Goal: Transaction & Acquisition: Purchase product/service

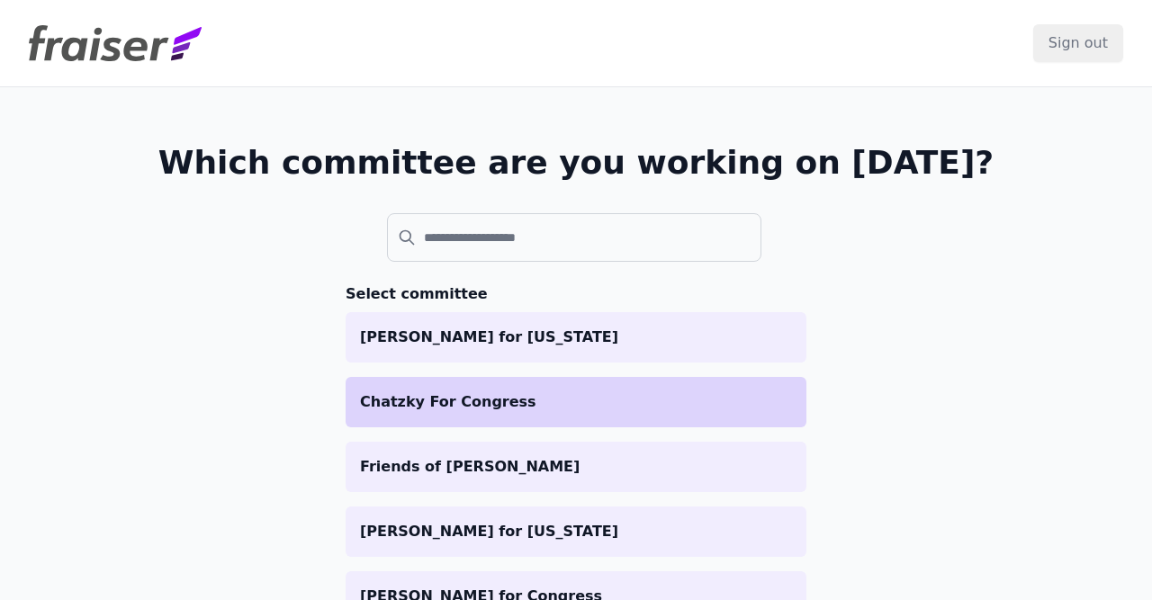
scroll to position [104, 0]
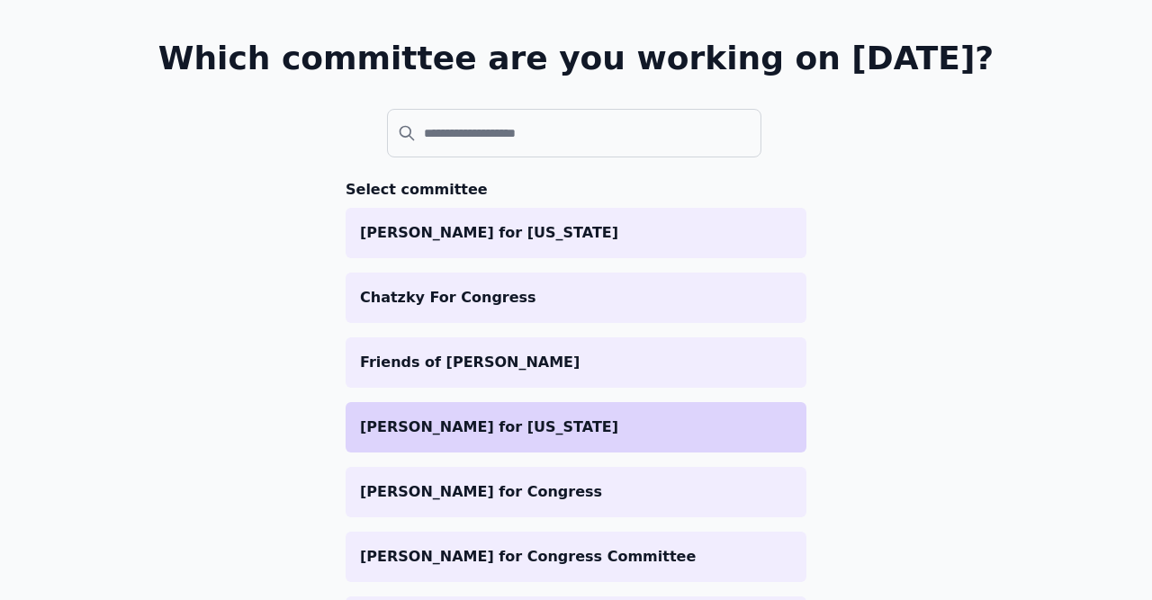
click at [494, 412] on li "Clint for Iowa" at bounding box center [575, 427] width 461 height 50
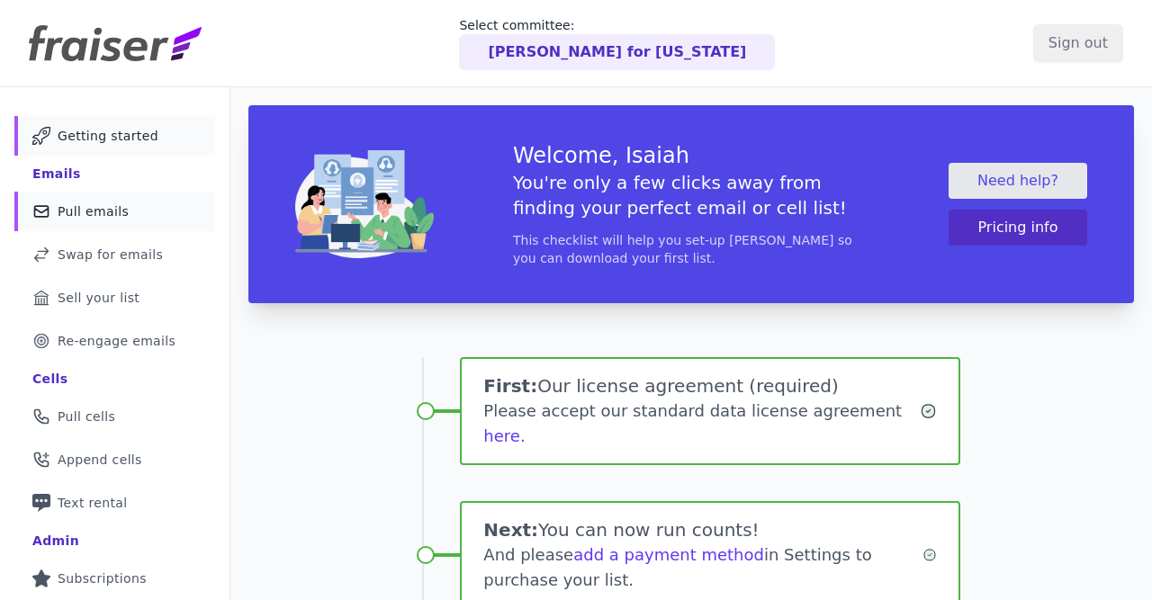
click at [87, 210] on span "Pull emails" at bounding box center [93, 211] width 71 height 18
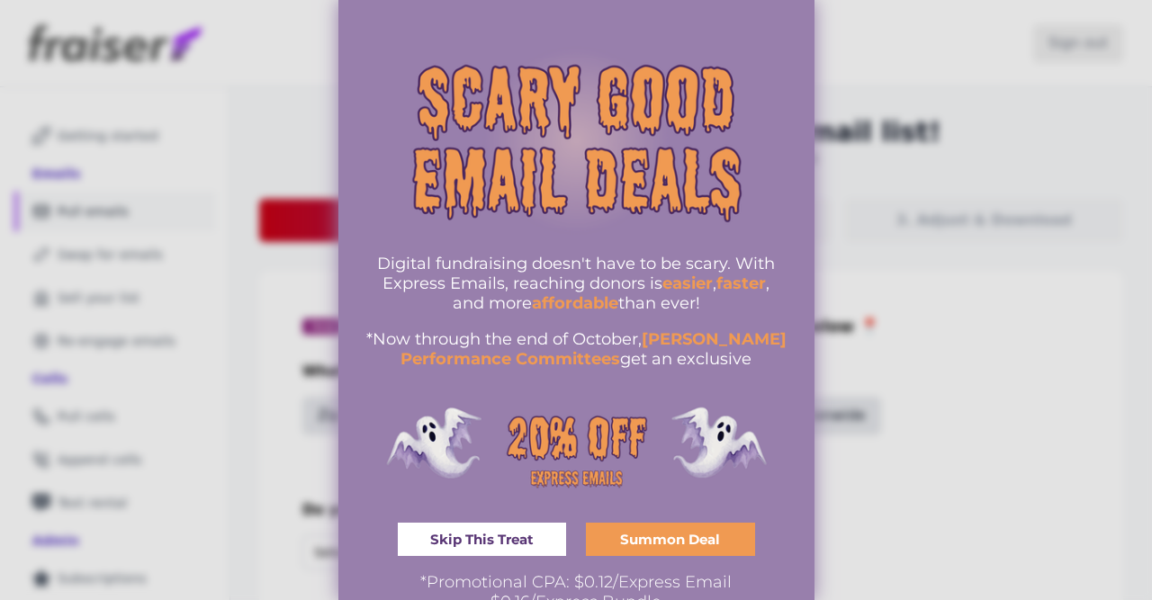
click at [548, 332] on span "*Now through the end of October," at bounding box center [503, 339] width 275 height 20
click at [985, 258] on div at bounding box center [576, 300] width 1152 height 600
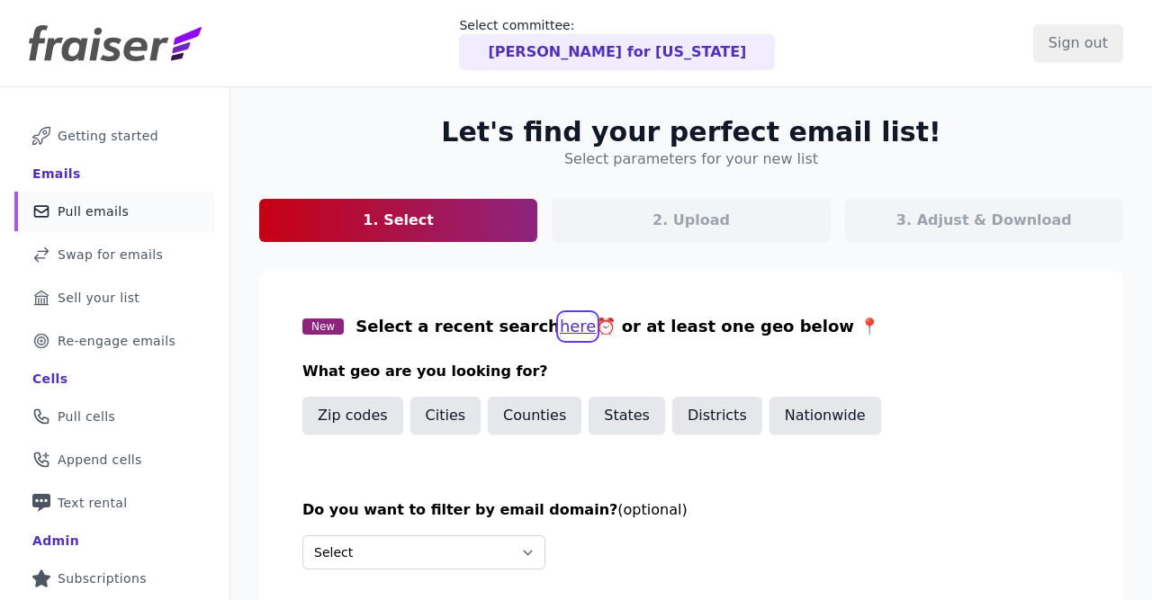
click at [560, 327] on button "here" at bounding box center [578, 326] width 37 height 25
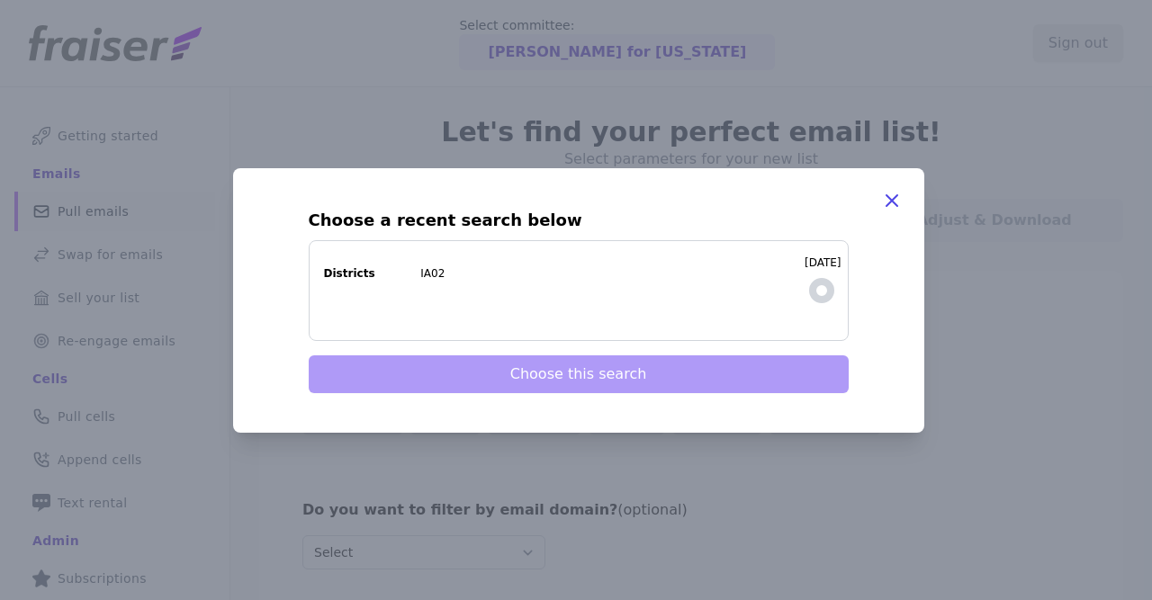
click at [556, 298] on label "9/9/2025 Districts IA02" at bounding box center [579, 290] width 540 height 101
click at [0, 0] on input "9/9/2025 Districts IA02" at bounding box center [0, 0] width 0 height 0
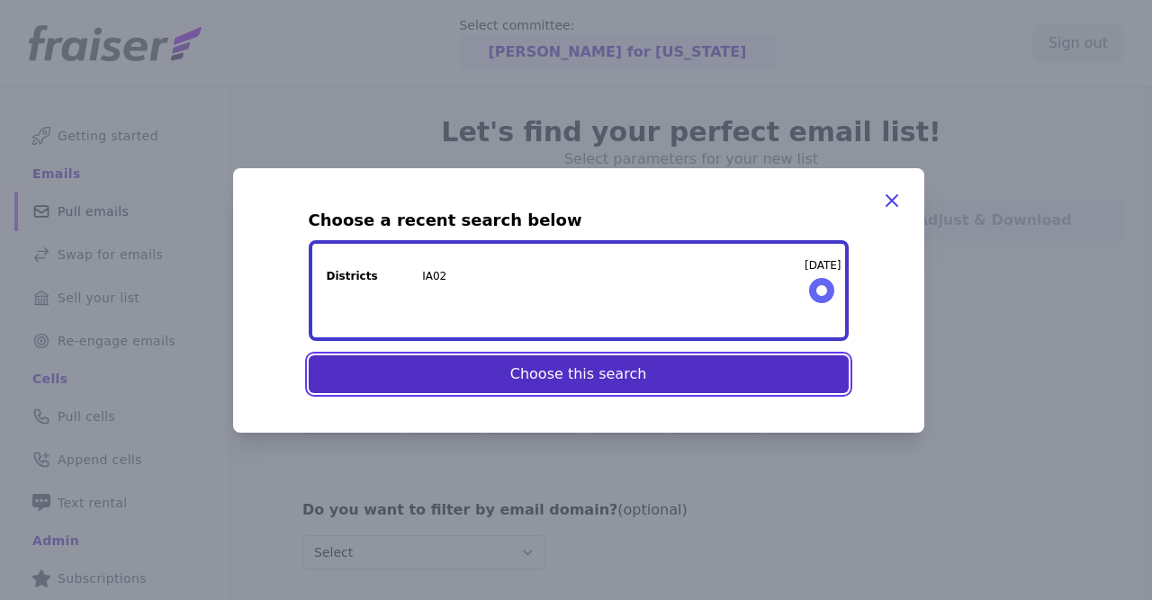
click at [548, 389] on button "Choose this search" at bounding box center [579, 374] width 540 height 38
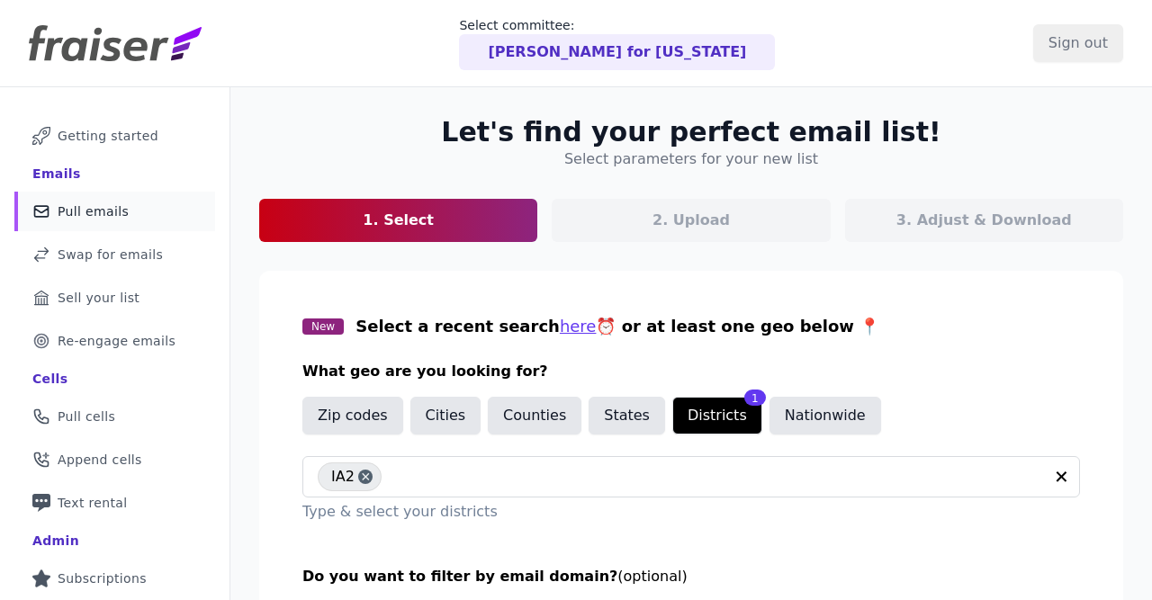
scroll to position [213, 0]
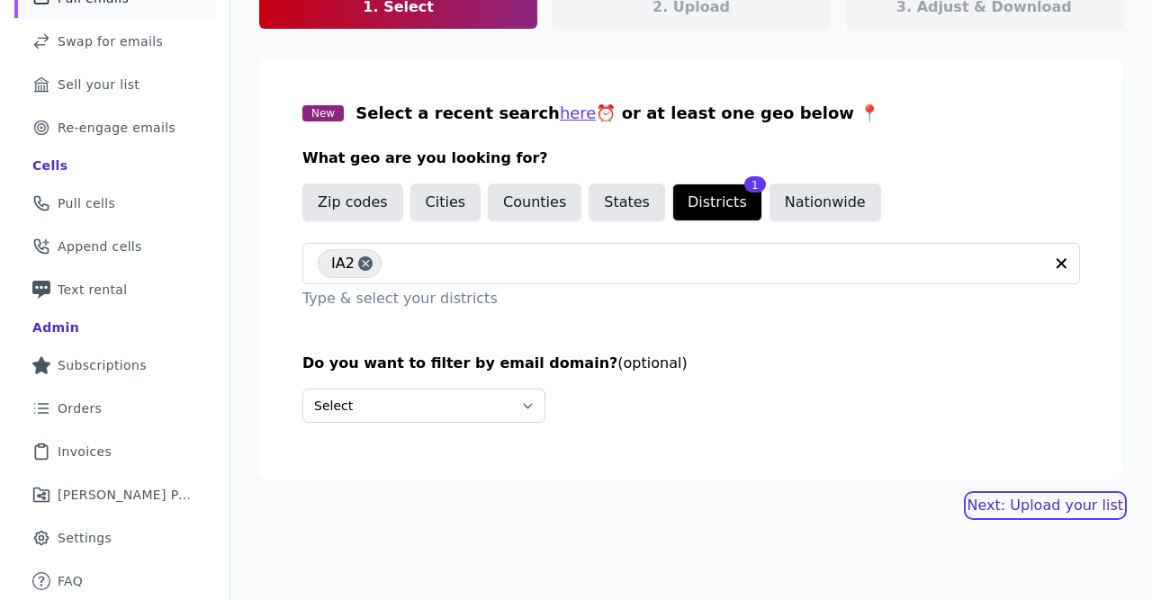
click at [1084, 497] on link "Next: Upload your list" at bounding box center [1045, 506] width 156 height 22
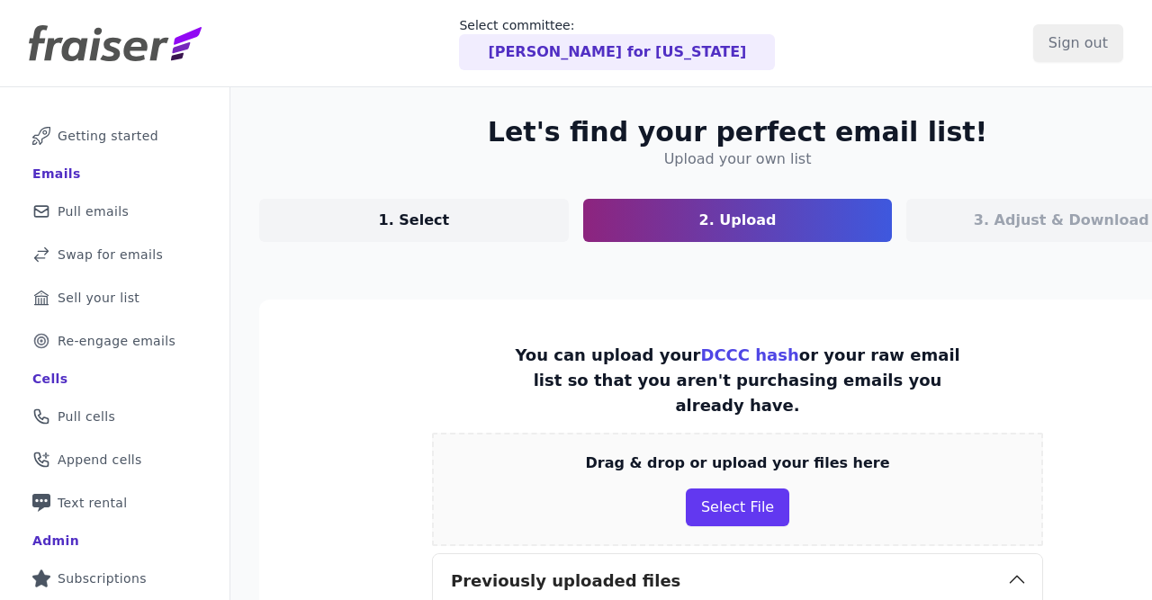
scroll to position [313, 0]
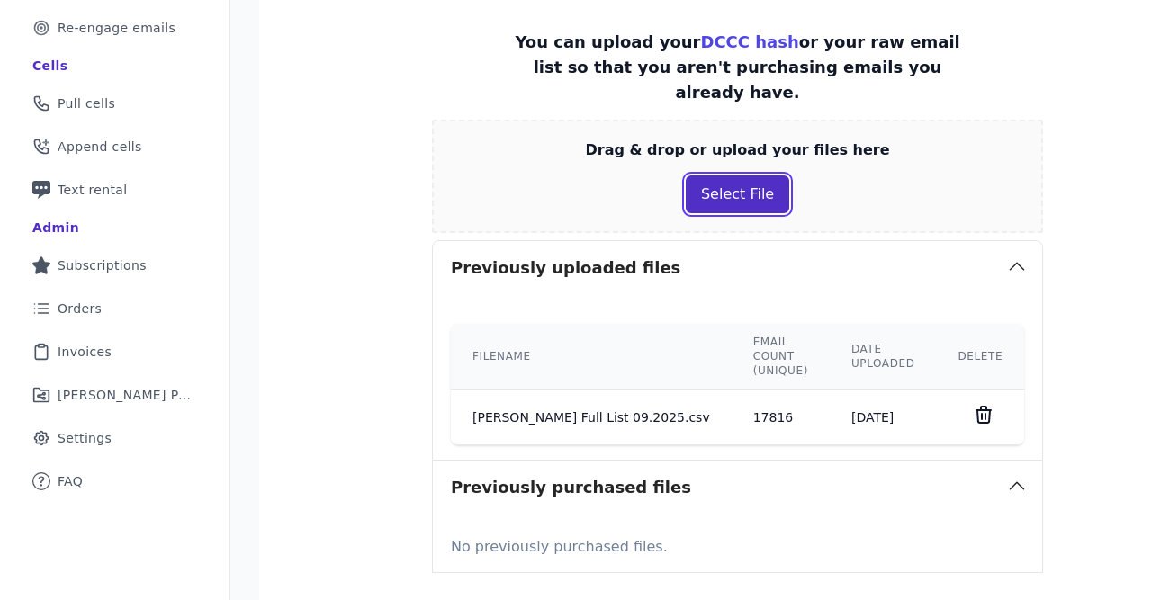
click at [707, 201] on button "Select File" at bounding box center [737, 194] width 103 height 38
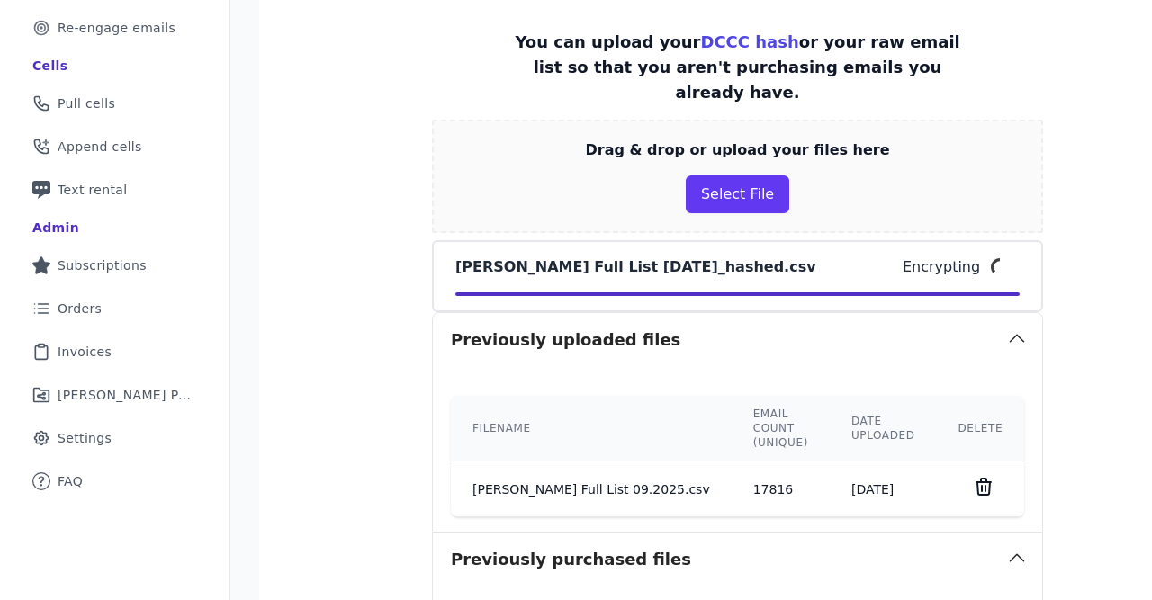
click at [973, 483] on icon at bounding box center [984, 487] width 22 height 22
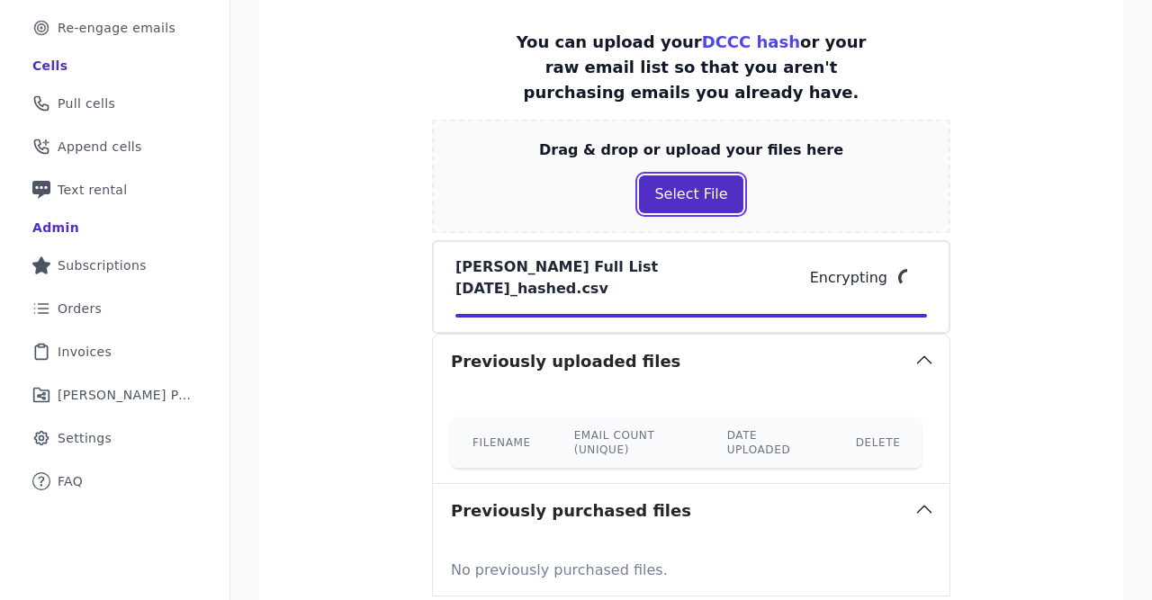
click at [710, 197] on button "Select File" at bounding box center [690, 194] width 103 height 38
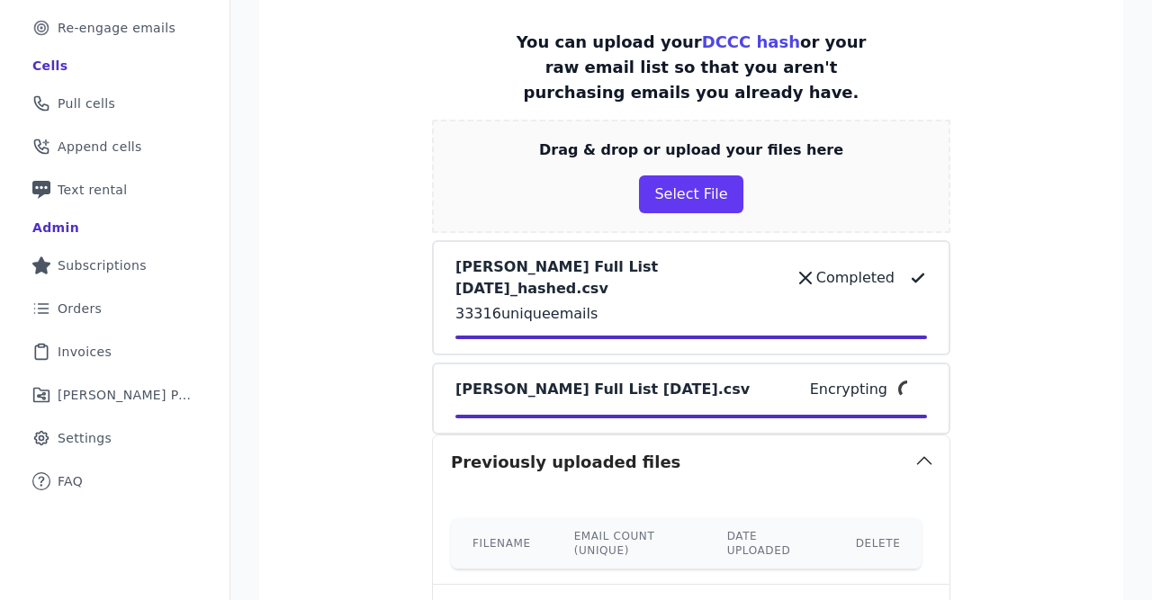
click at [794, 267] on icon at bounding box center [805, 278] width 22 height 22
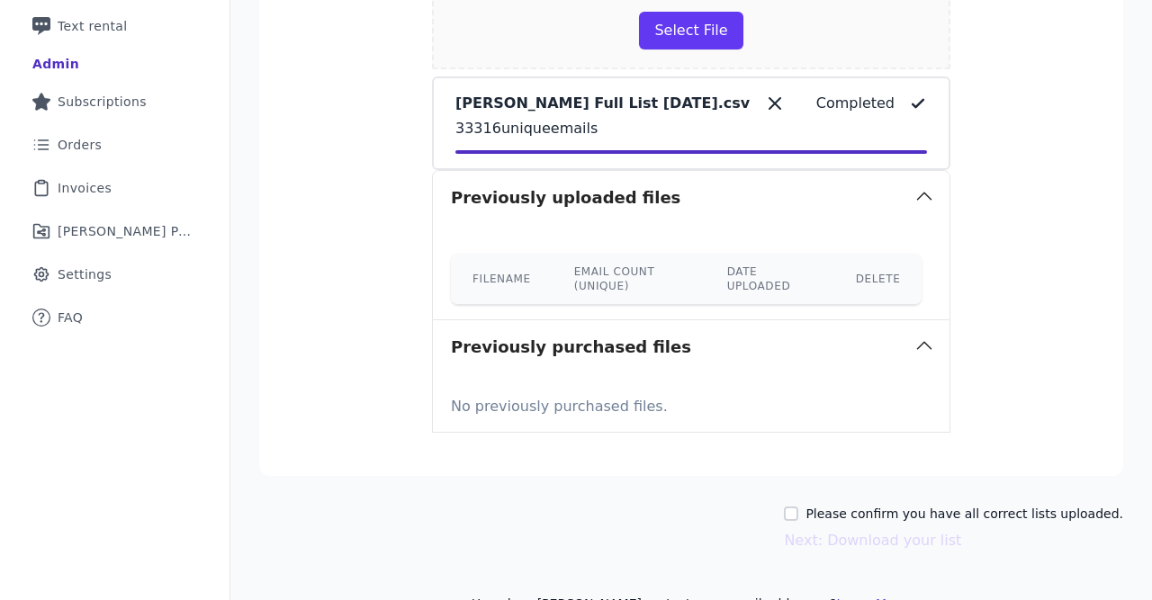
scroll to position [516, 0]
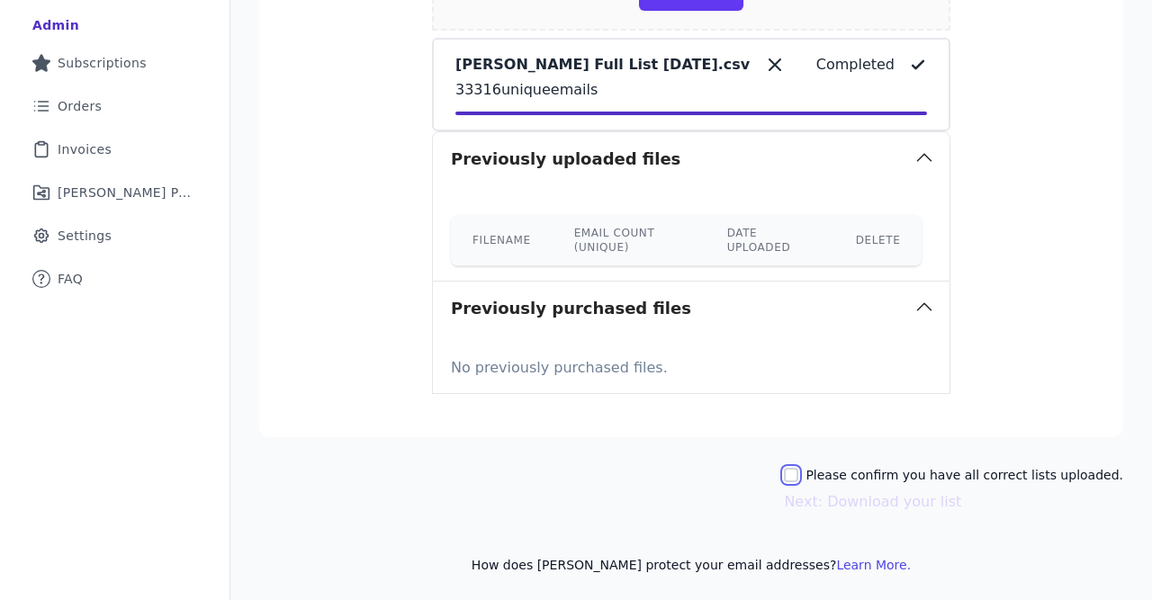
click at [798, 476] on input "Please confirm you have all correct lists uploaded." at bounding box center [791, 475] width 14 height 14
checkbox input "true"
click at [837, 506] on button "Next: Download your list" at bounding box center [872, 502] width 177 height 22
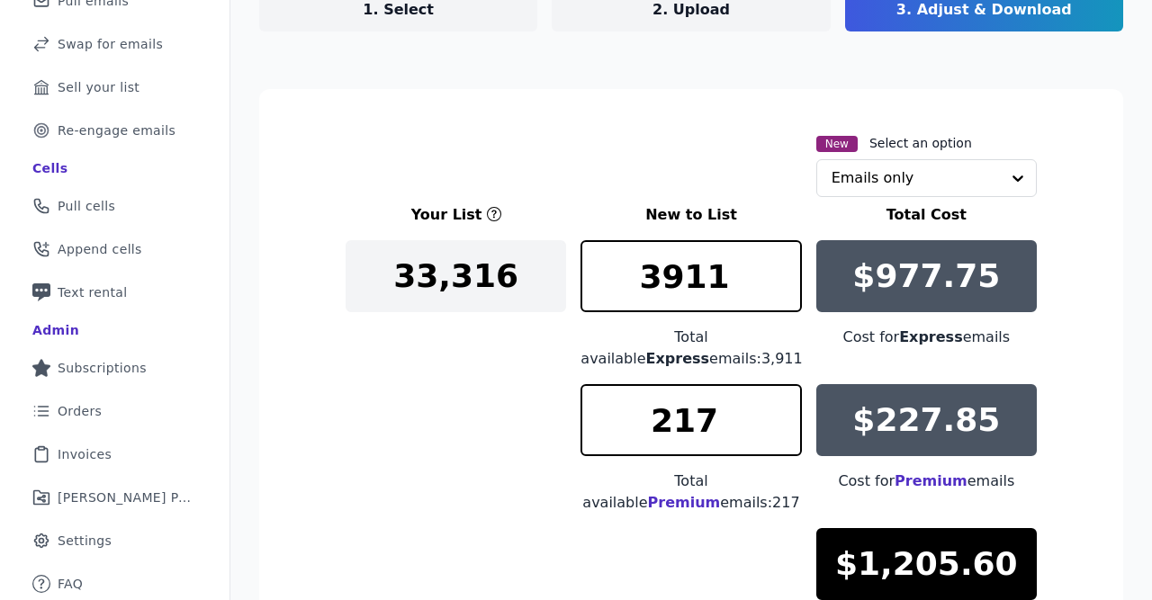
scroll to position [313, 0]
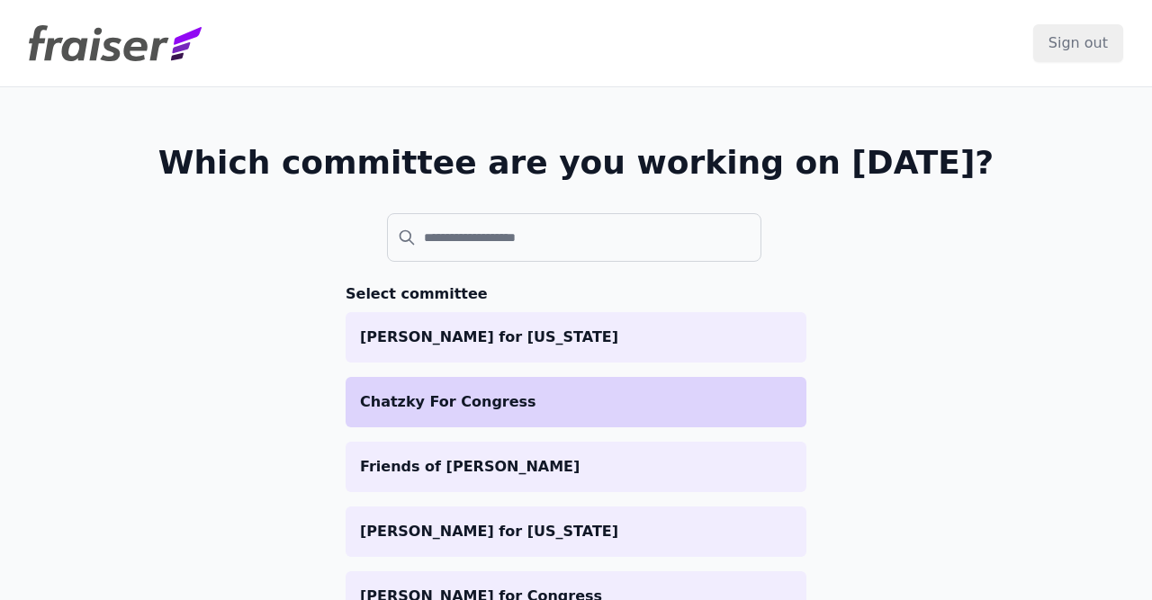
click at [537, 410] on p "Chatzky For Congress" at bounding box center [576, 402] width 432 height 22
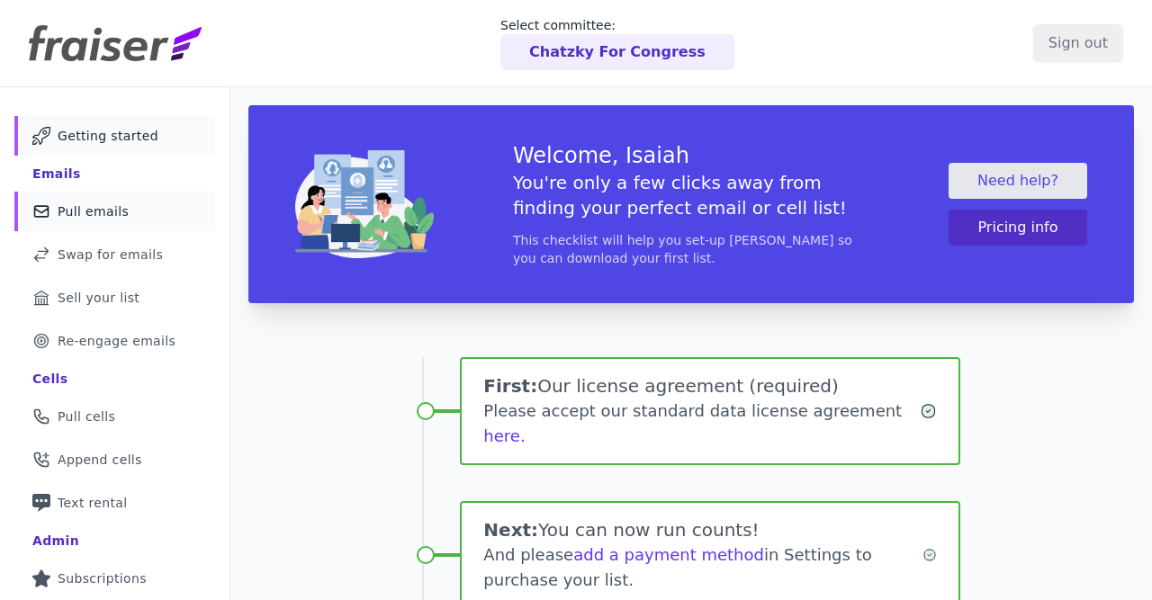
click at [138, 219] on link "Mail Icon Outline of a mail envelope Pull emails" at bounding box center [114, 212] width 201 height 40
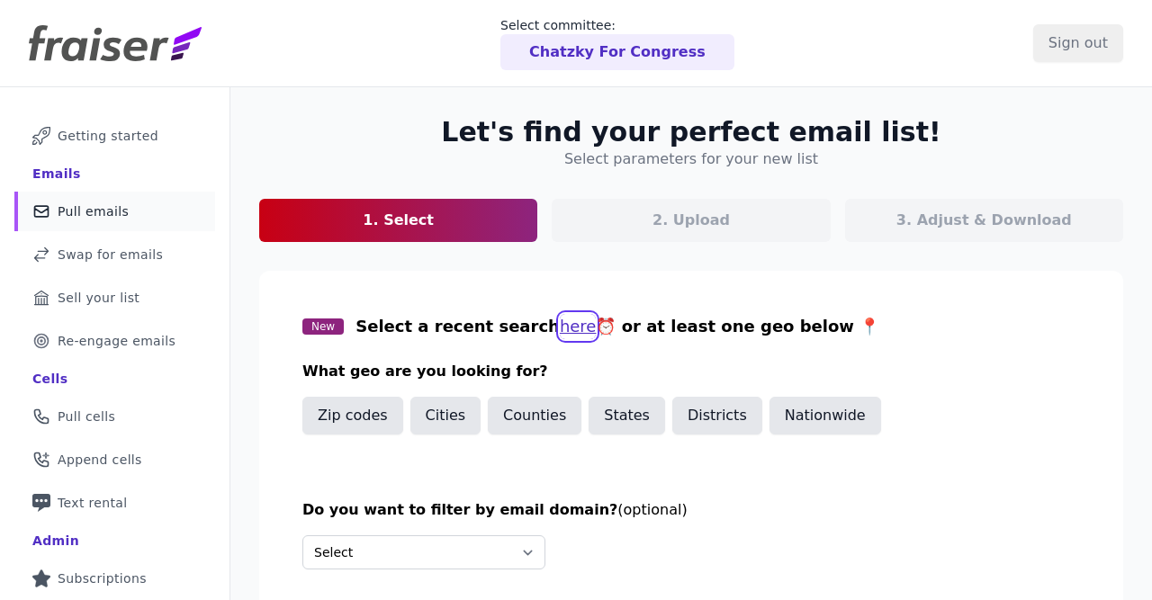
click at [560, 318] on button "here" at bounding box center [578, 326] width 37 height 25
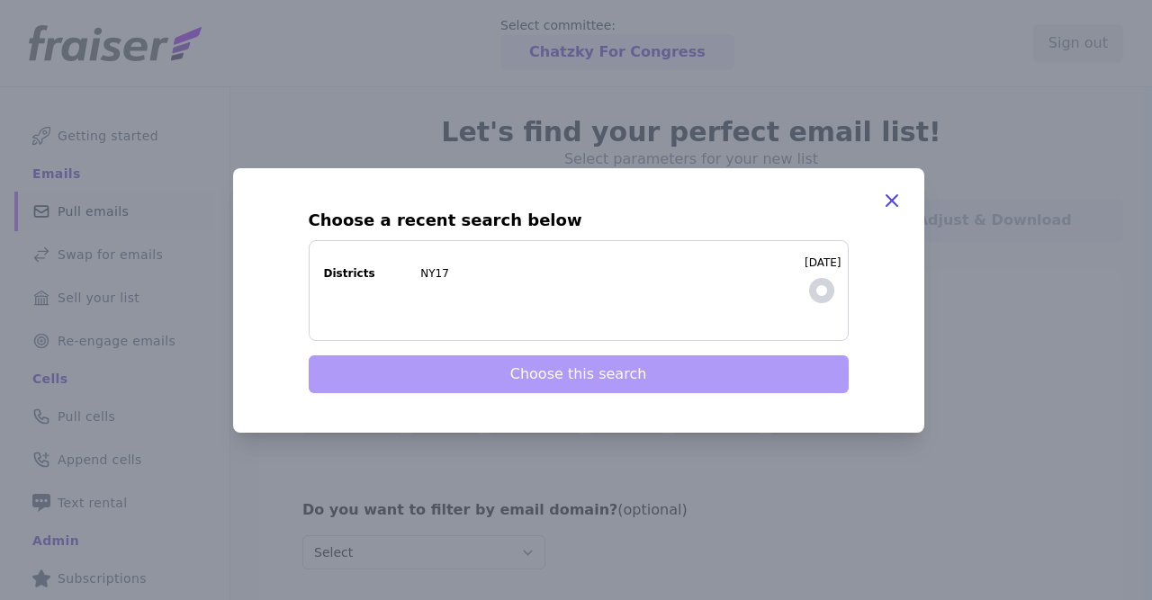
click at [809, 291] on span at bounding box center [821, 290] width 25 height 25
click at [823, 289] on span at bounding box center [821, 290] width 25 height 25
click at [816, 315] on label "9/12/2025 Districts NY17" at bounding box center [579, 290] width 540 height 101
click at [0, 0] on input "9/12/2025 Districts NY17" at bounding box center [0, 0] width 0 height 0
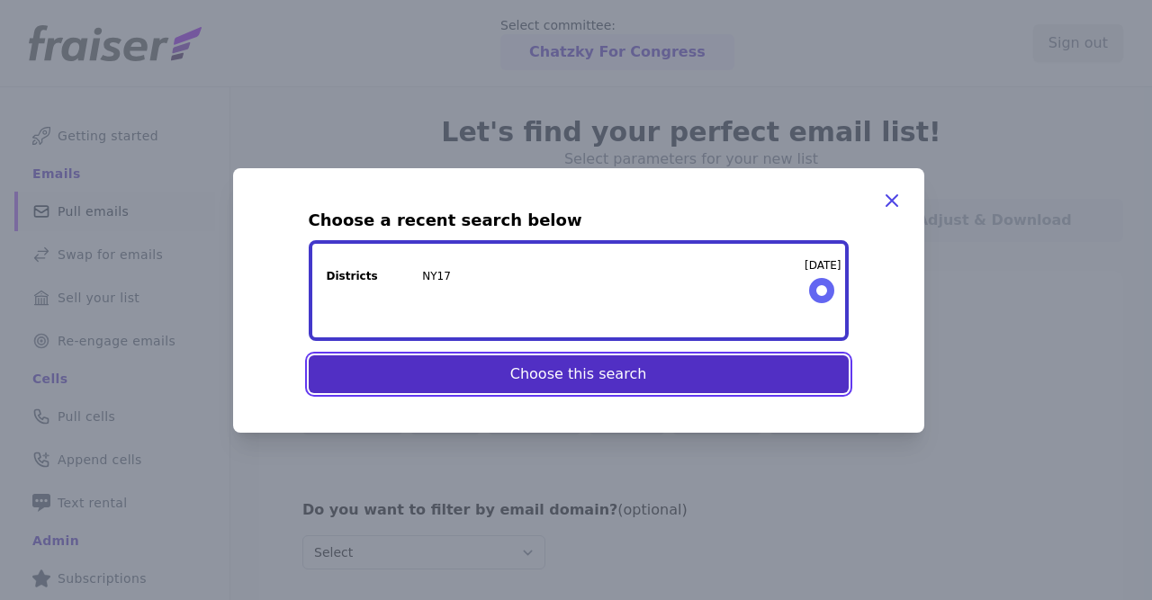
click at [757, 387] on button "Choose this search" at bounding box center [579, 374] width 540 height 38
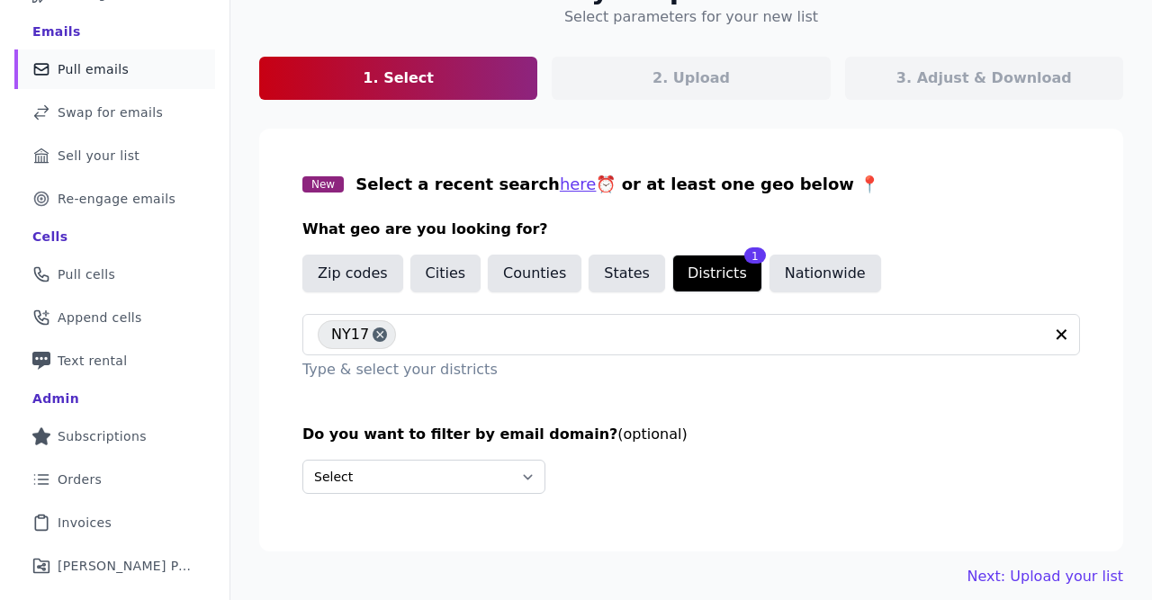
scroll to position [213, 0]
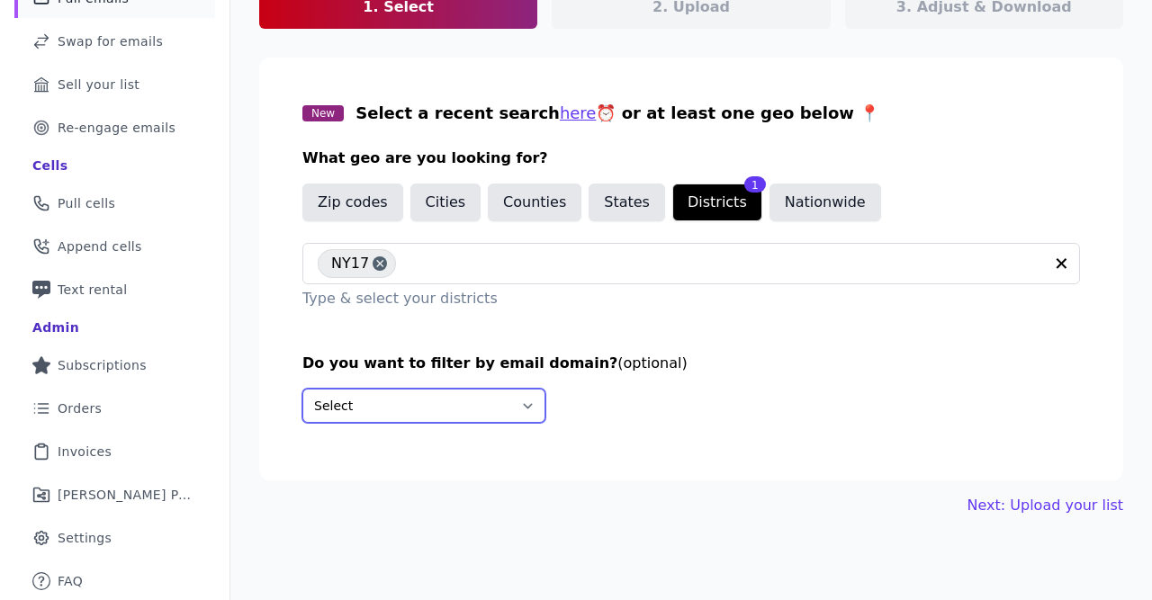
select select "Include"
click option "Include only these domains" at bounding box center [0, 0] width 0 height 0
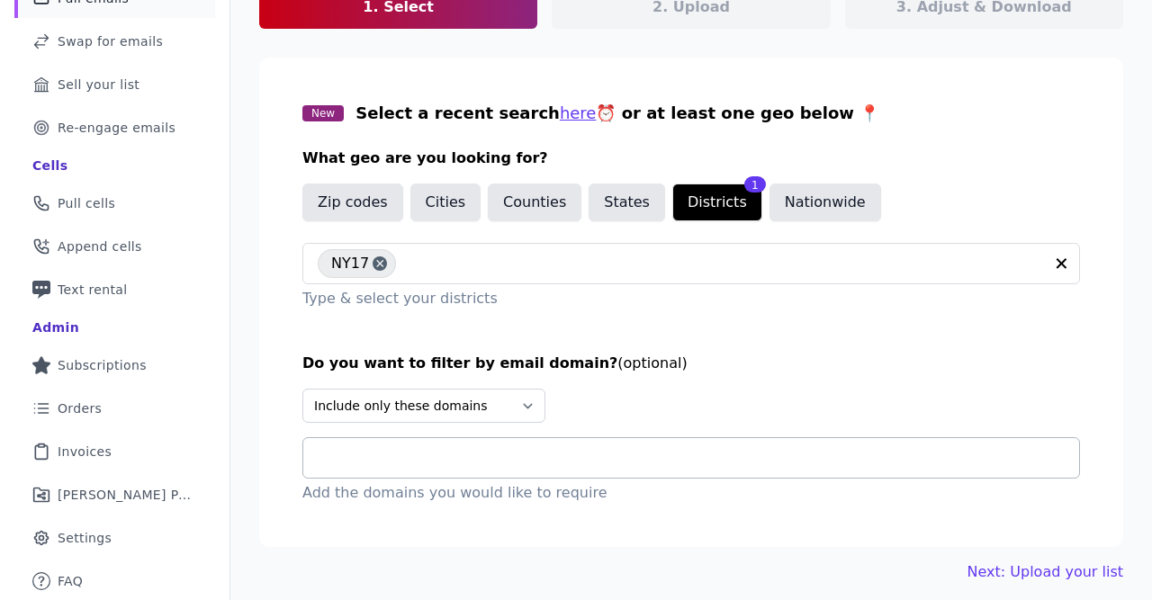
click at [391, 458] on input "text" at bounding box center [698, 458] width 761 height 22
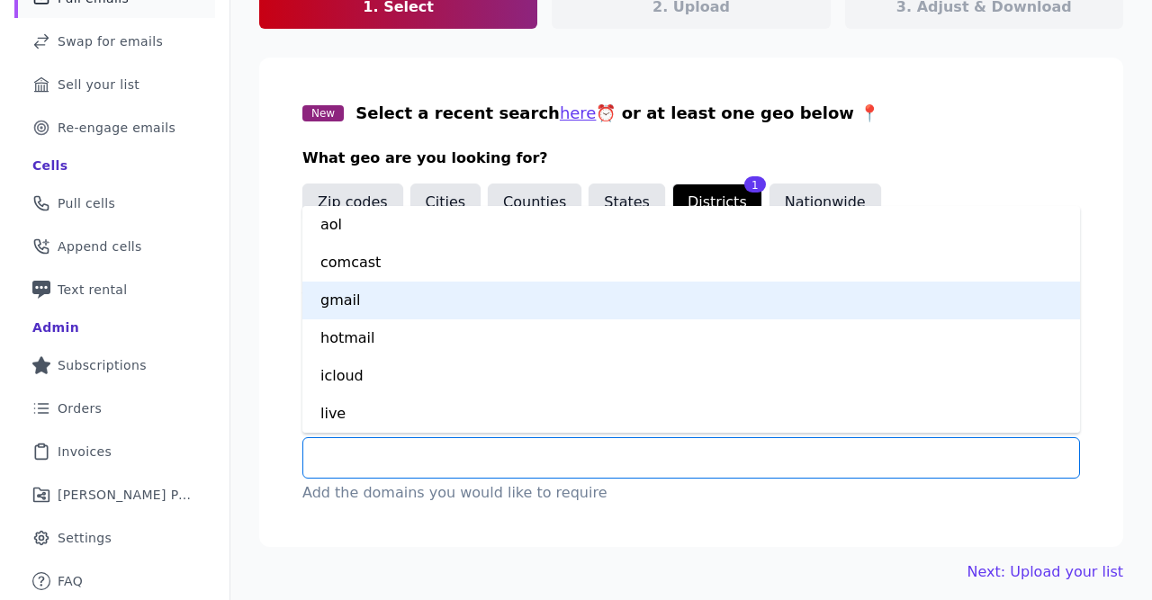
click at [349, 289] on div "gmail" at bounding box center [690, 301] width 777 height 38
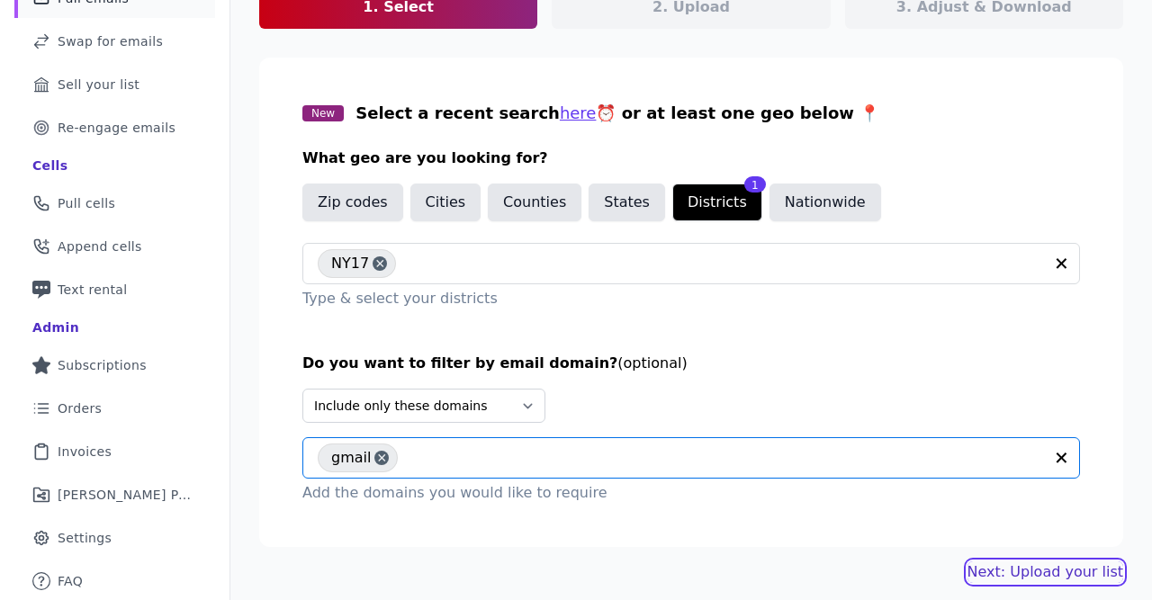
click at [1090, 573] on link "Next: Upload your list" at bounding box center [1045, 572] width 156 height 22
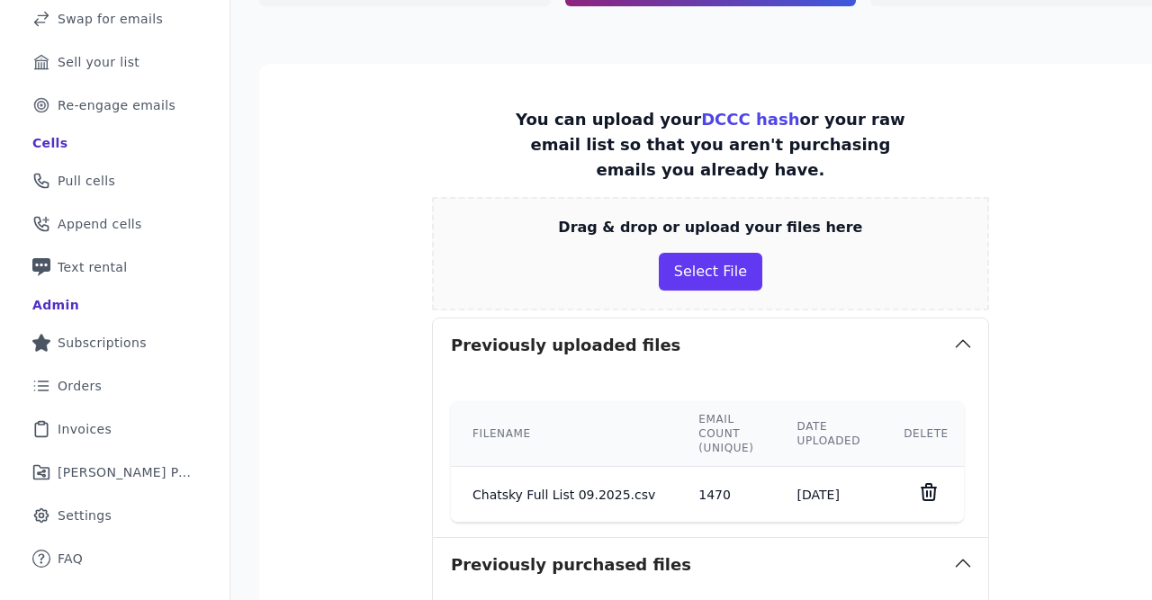
scroll to position [313, 0]
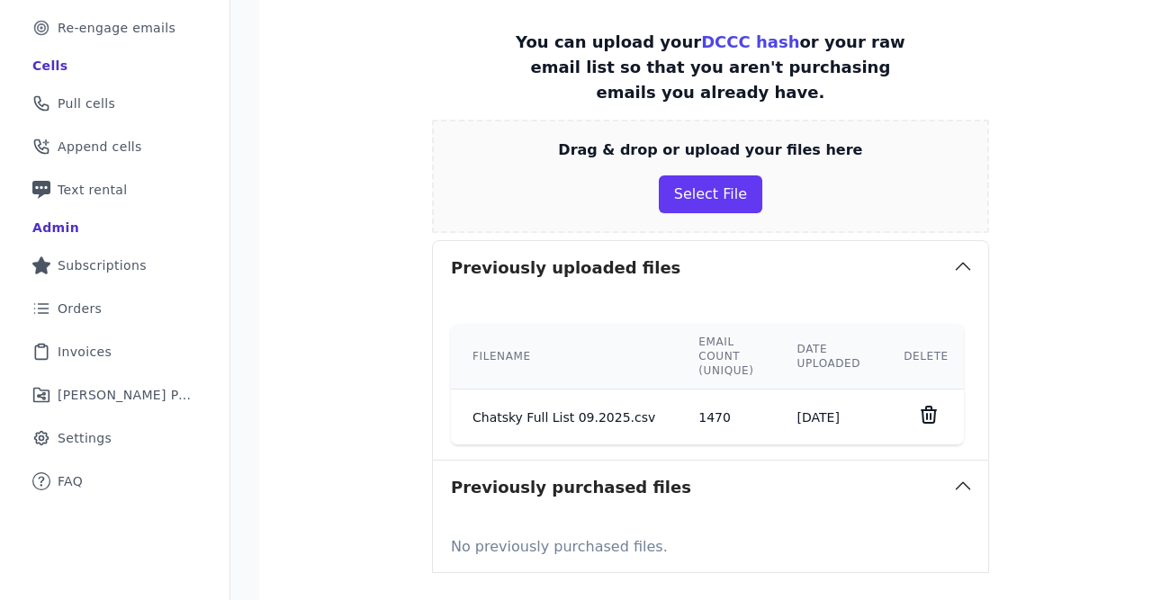
click at [918, 411] on icon at bounding box center [929, 415] width 22 height 22
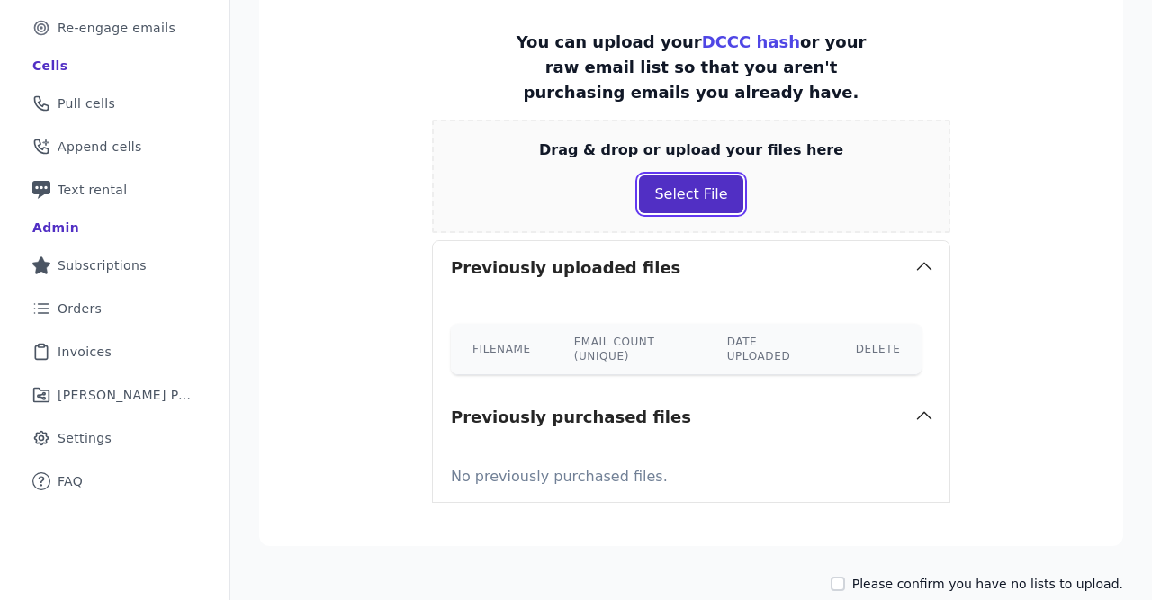
click at [719, 206] on button "Select File" at bounding box center [690, 194] width 103 height 38
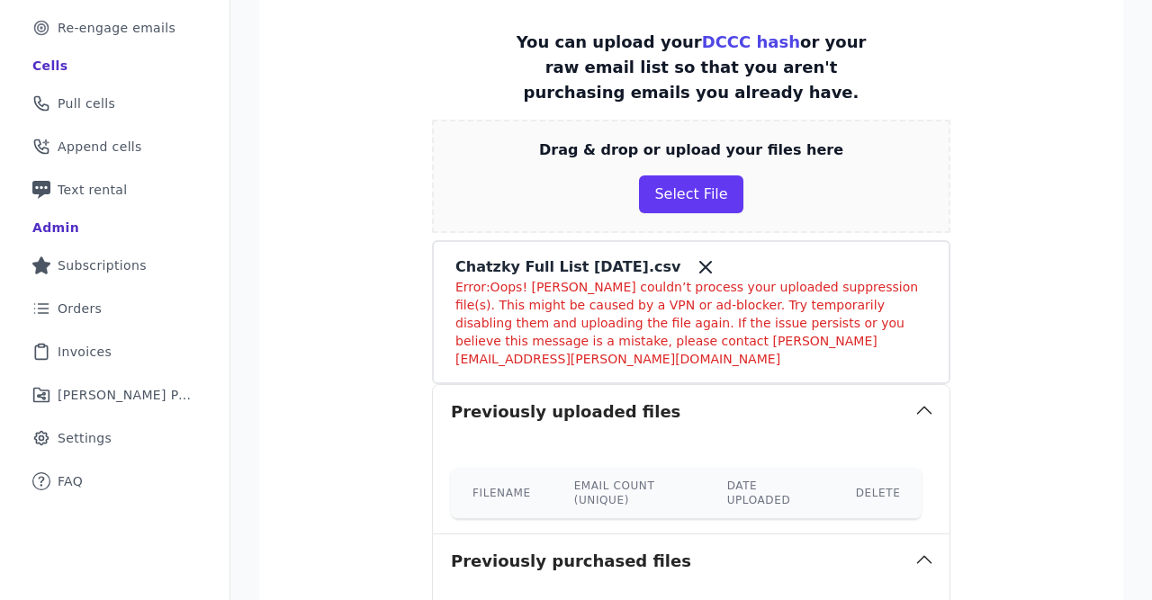
click at [700, 264] on icon at bounding box center [705, 267] width 11 height 11
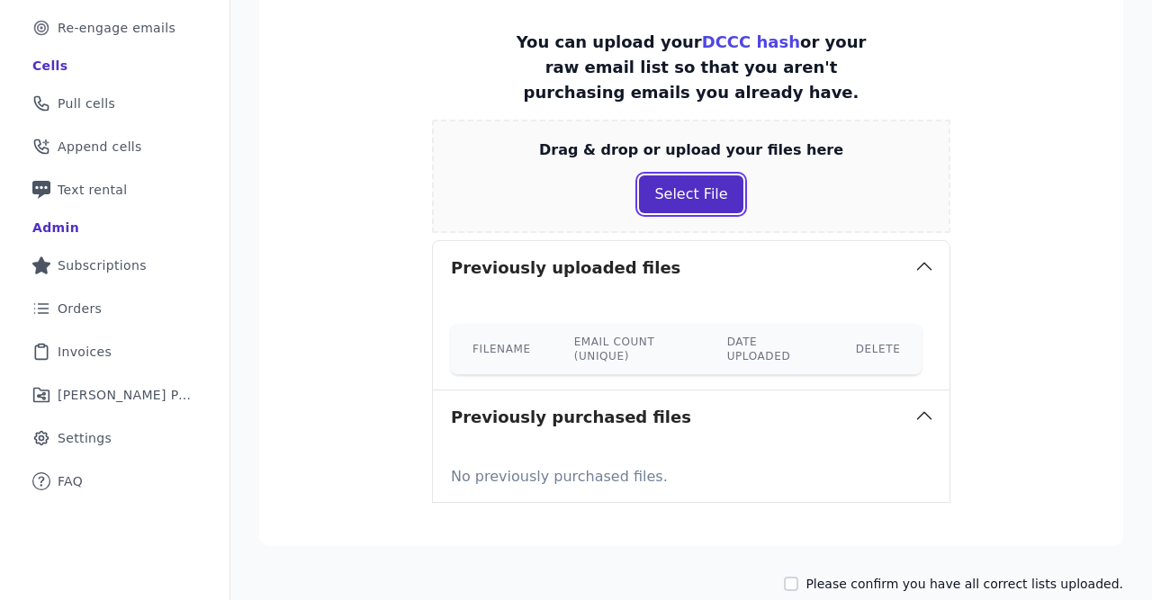
click at [688, 184] on button "Select File" at bounding box center [690, 194] width 103 height 38
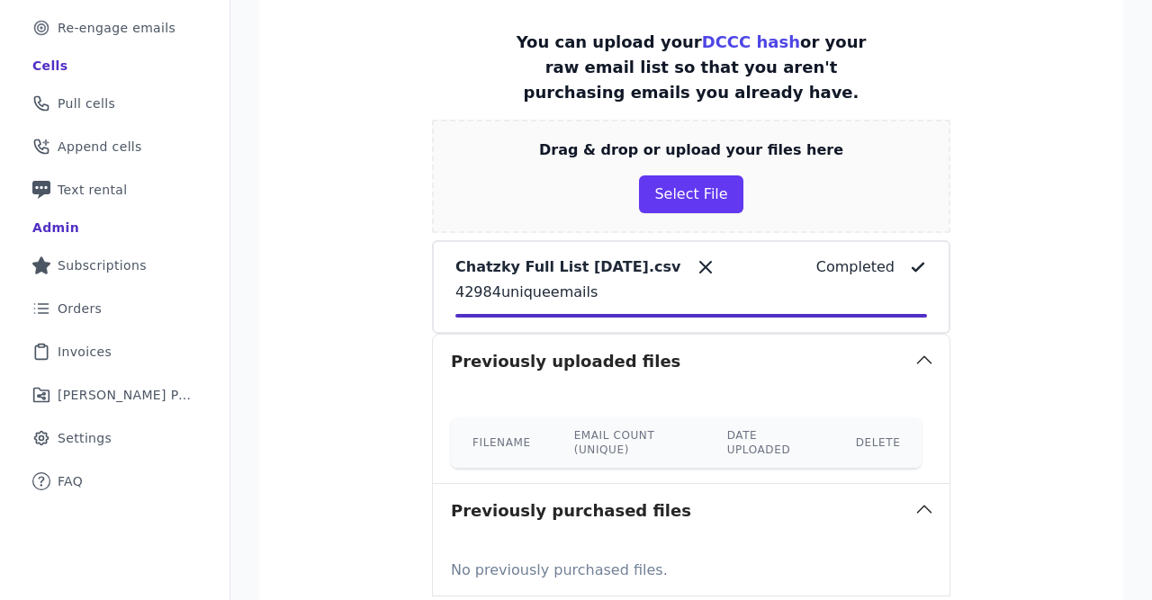
click at [1084, 230] on section "You can upload your DCCC hash or your raw email list so that you aren't purchas…" at bounding box center [691, 313] width 864 height 653
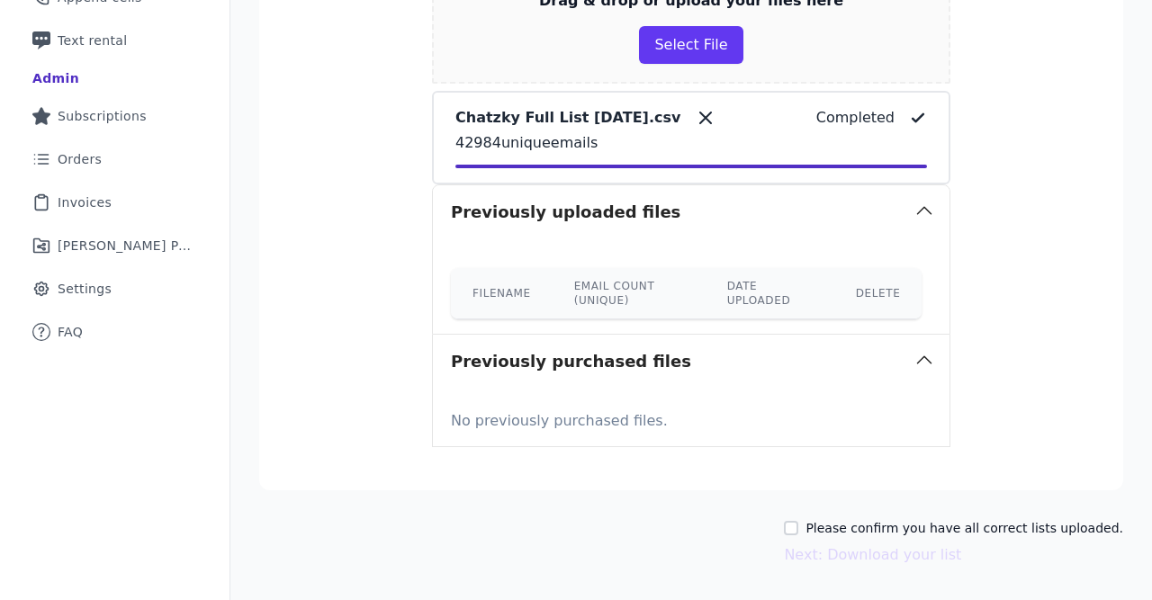
scroll to position [516, 0]
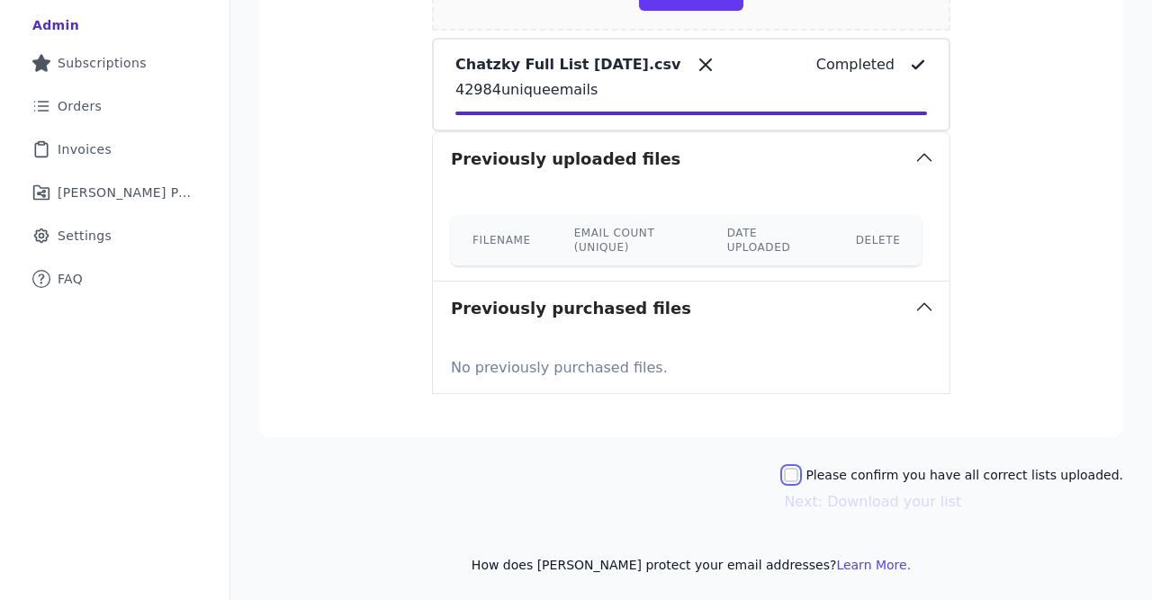
click at [798, 474] on input "Please confirm you have all correct lists uploaded." at bounding box center [791, 475] width 14 height 14
checkbox input "true"
click at [826, 504] on button "Next: Download your list" at bounding box center [872, 502] width 177 height 22
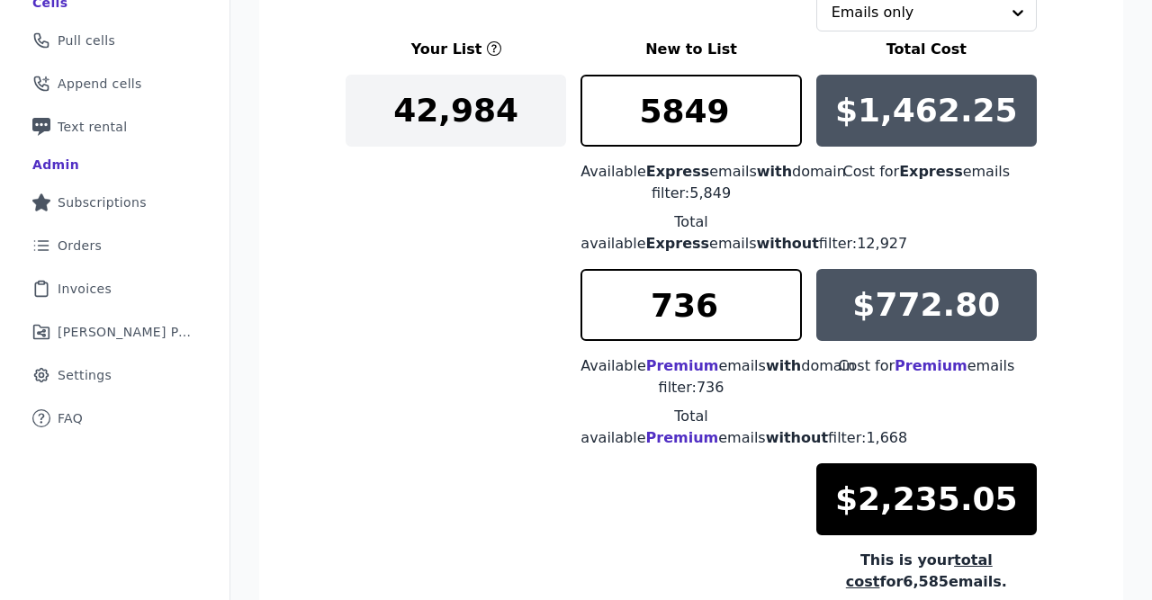
scroll to position [370, 0]
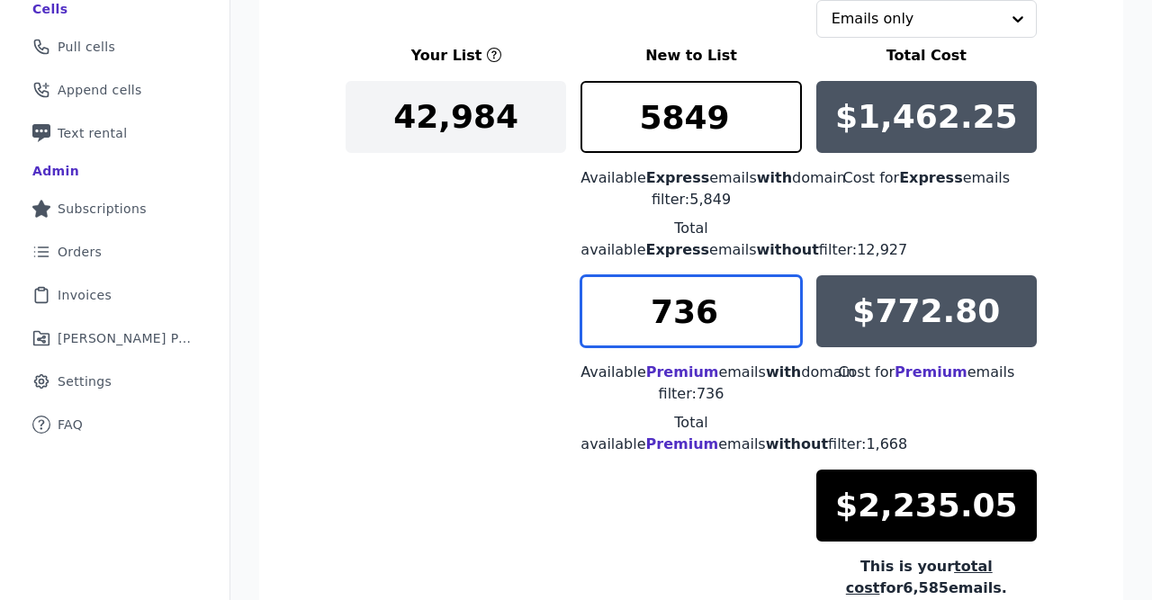
drag, startPoint x: 715, startPoint y: 315, endPoint x: 129, endPoint y: 301, distance: 586.7
click at [580, 301] on input "736" at bounding box center [690, 311] width 220 height 72
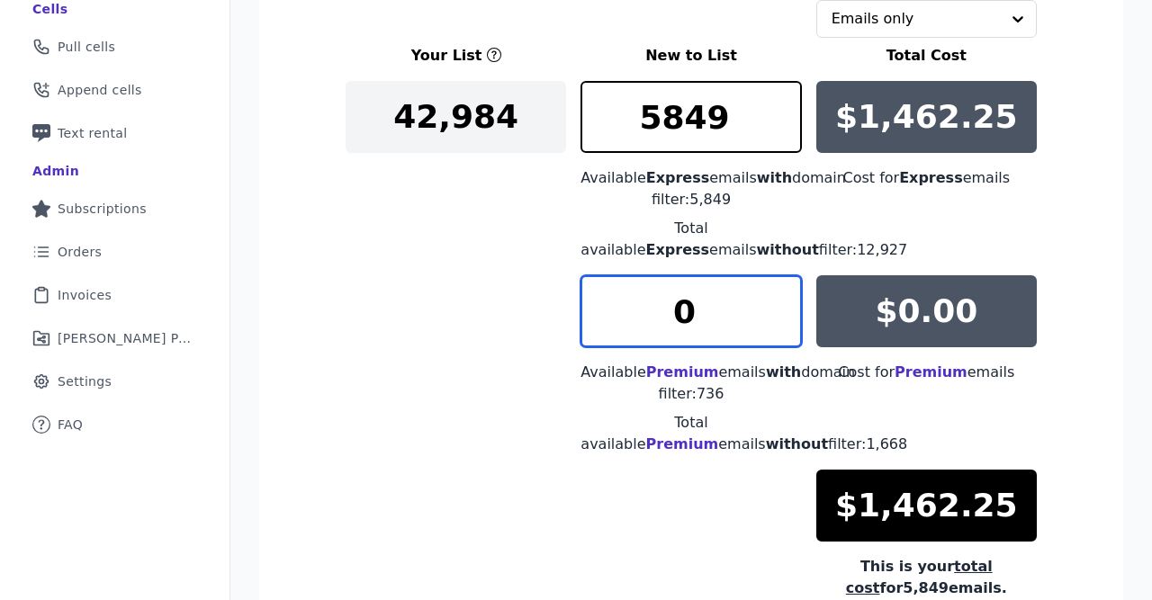
type input "0"
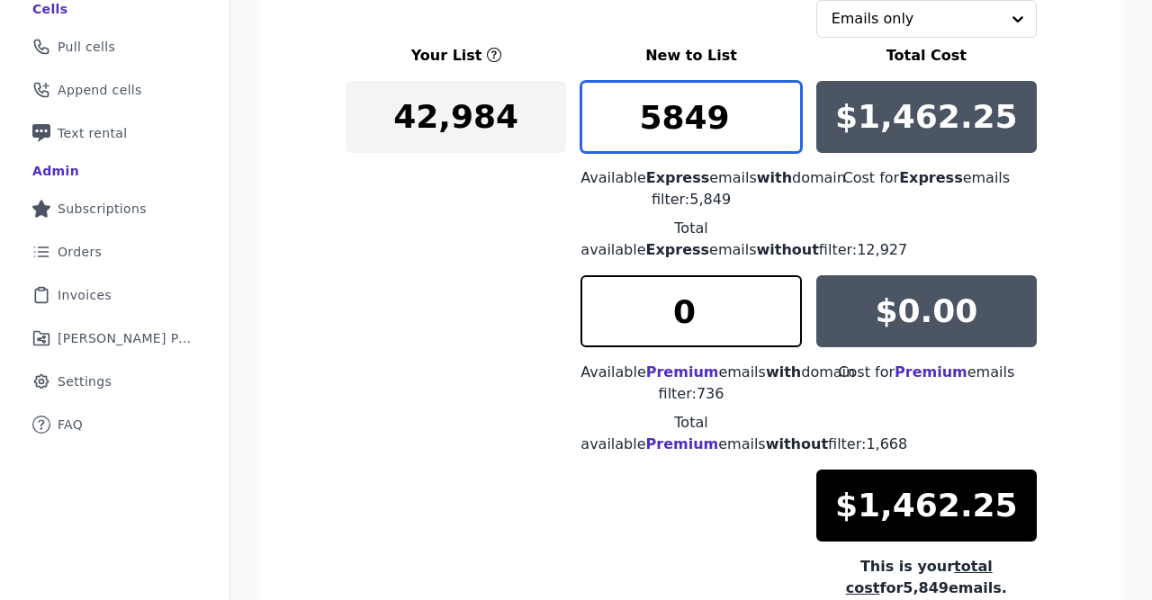
drag, startPoint x: 733, startPoint y: 119, endPoint x: 480, endPoint y: 132, distance: 254.1
click at [580, 132] on input "5849" at bounding box center [690, 117] width 220 height 72
type input "4000"
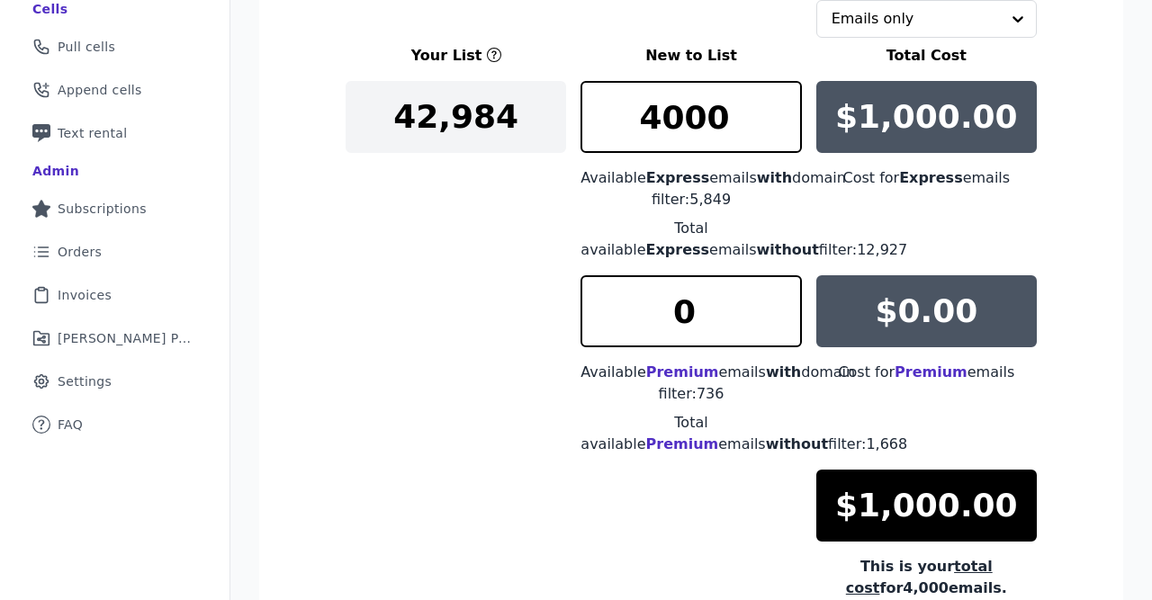
click at [1074, 117] on section "New Select an option Emails only Your List New to List Total Cost 42,984 4000 A…" at bounding box center [691, 355] width 864 height 851
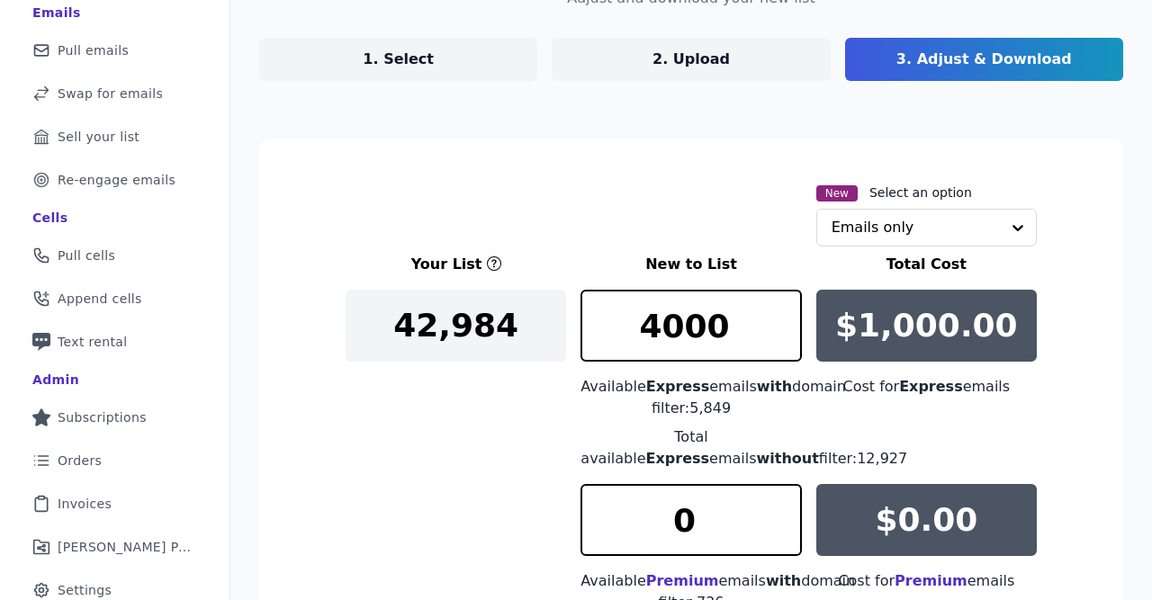
scroll to position [578, 0]
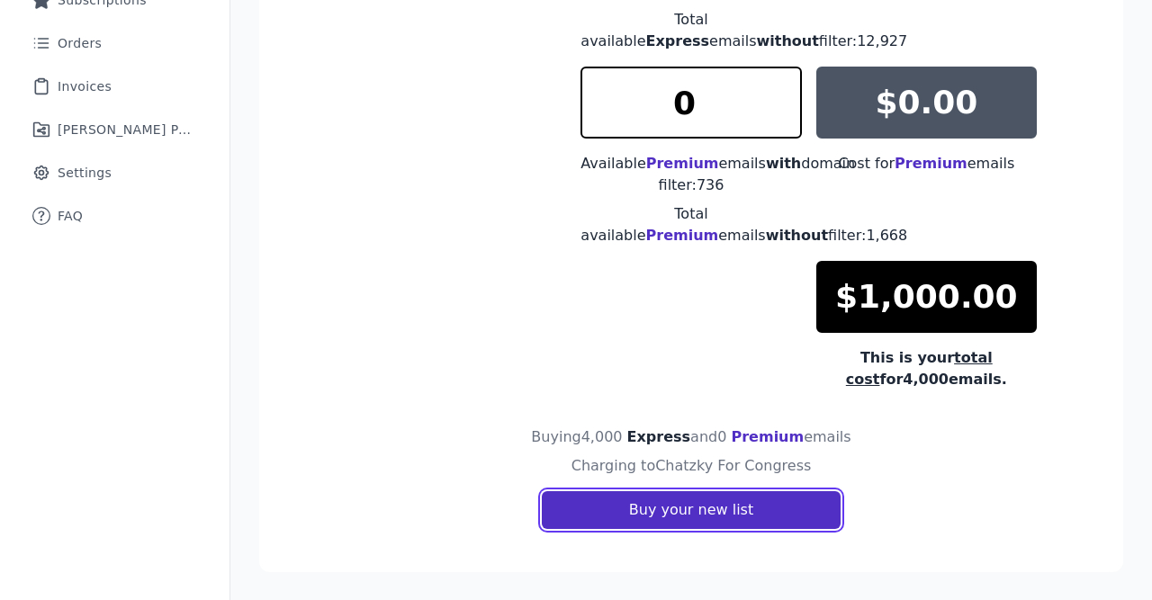
click at [687, 521] on button "Buy your new list" at bounding box center [691, 510] width 299 height 38
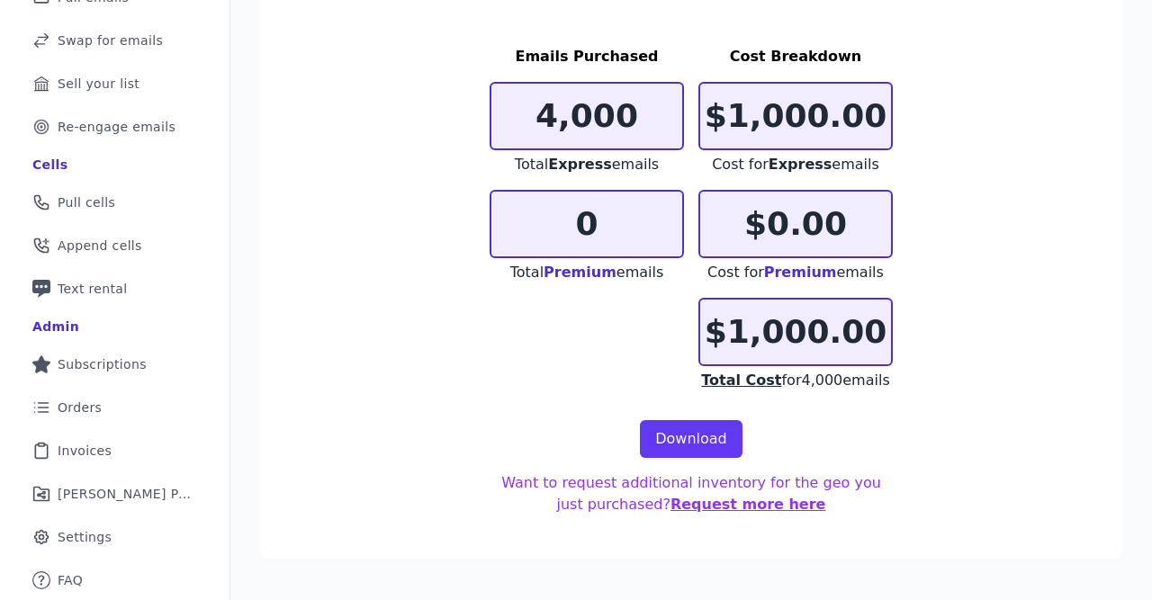
scroll to position [213, 0]
click at [654, 426] on link "Download" at bounding box center [691, 440] width 103 height 38
